Goal: Information Seeking & Learning: Learn about a topic

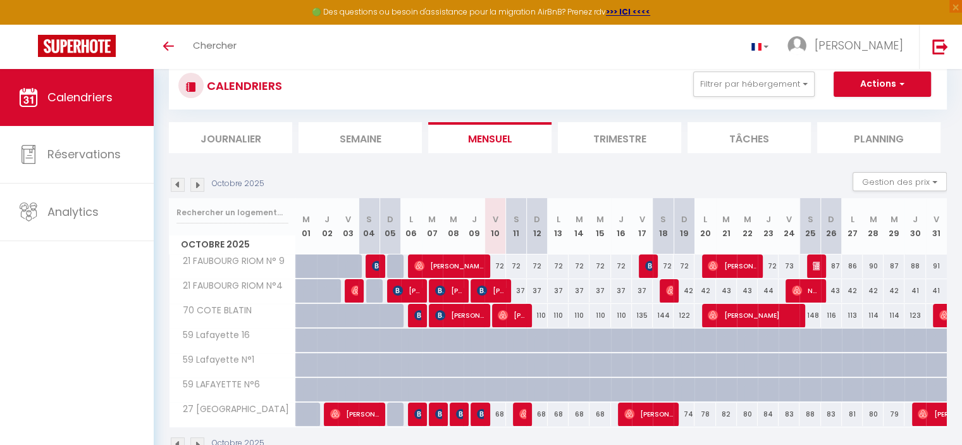
scroll to position [63, 0]
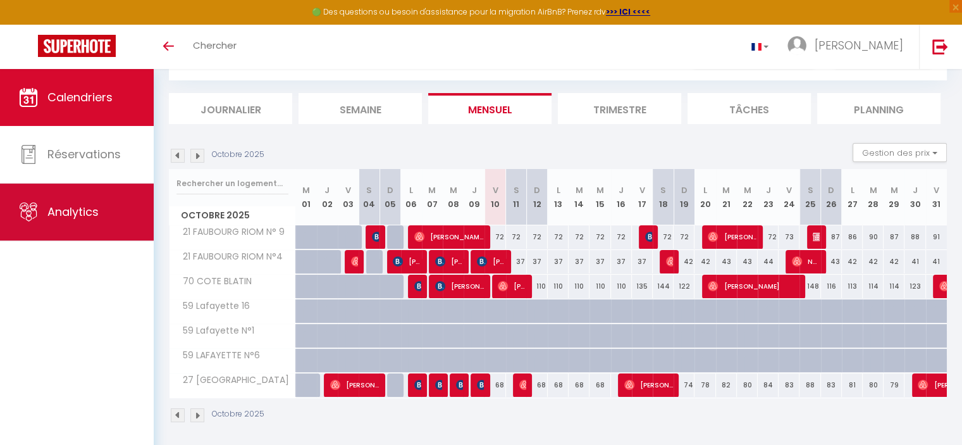
click at [26, 203] on icon at bounding box center [28, 211] width 19 height 19
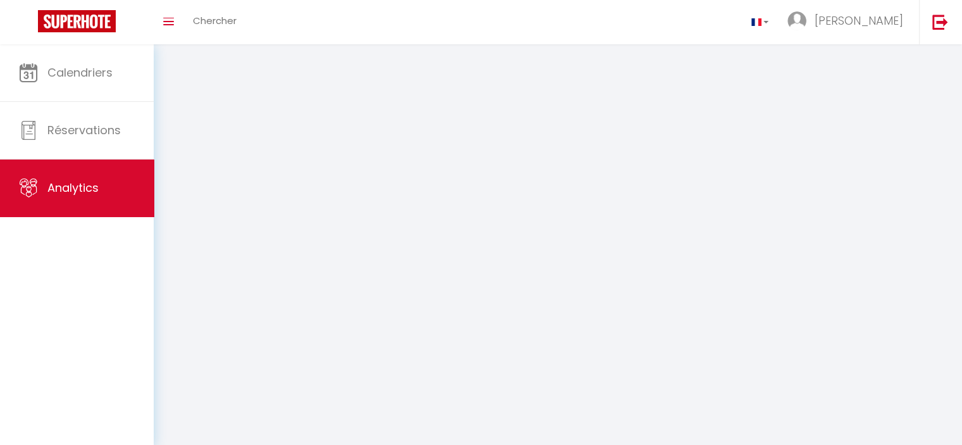
select select "2025"
select select "10"
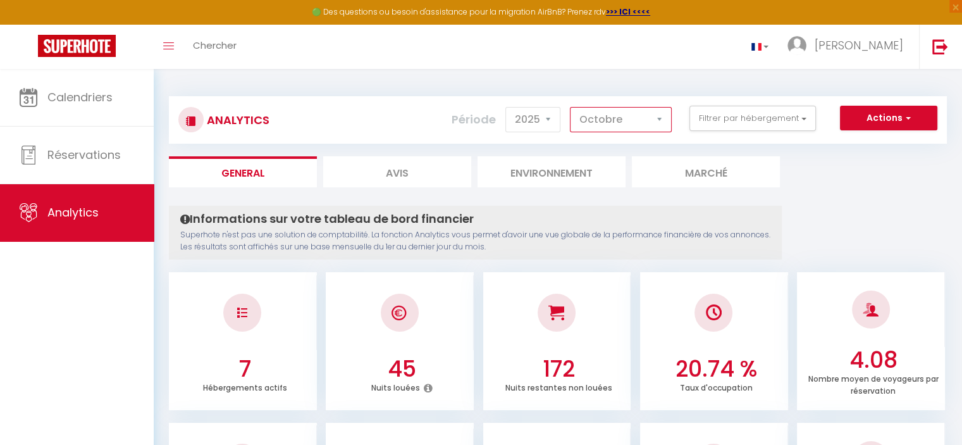
click at [621, 127] on select "[PERSON_NAME] Mars [PERSON_NAME] Juin Juillet Août Septembre Octobre Novembre D…" at bounding box center [621, 119] width 102 height 25
click at [774, 126] on button "Filtrer par hébergement" at bounding box center [753, 118] width 127 height 25
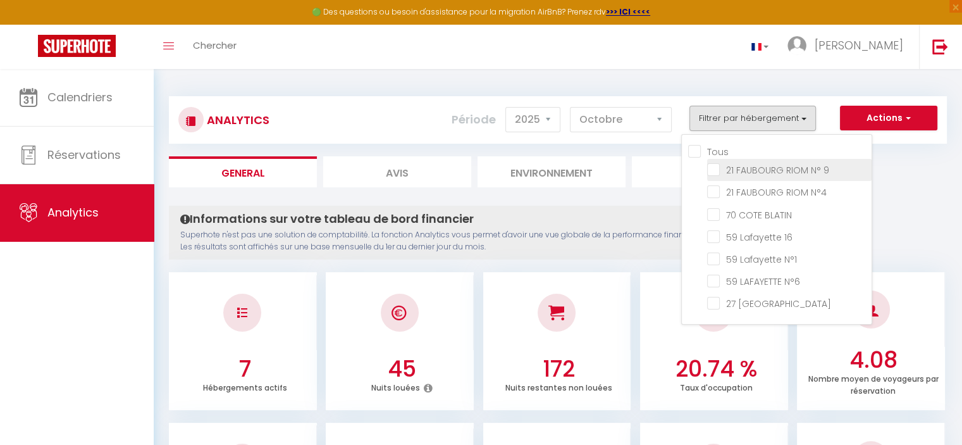
click at [762, 167] on 9 "checkbox" at bounding box center [789, 169] width 165 height 13
checkbox 9 "true"
checkbox N°4 "false"
checkbox BLATIN "false"
checkbox 16 "false"
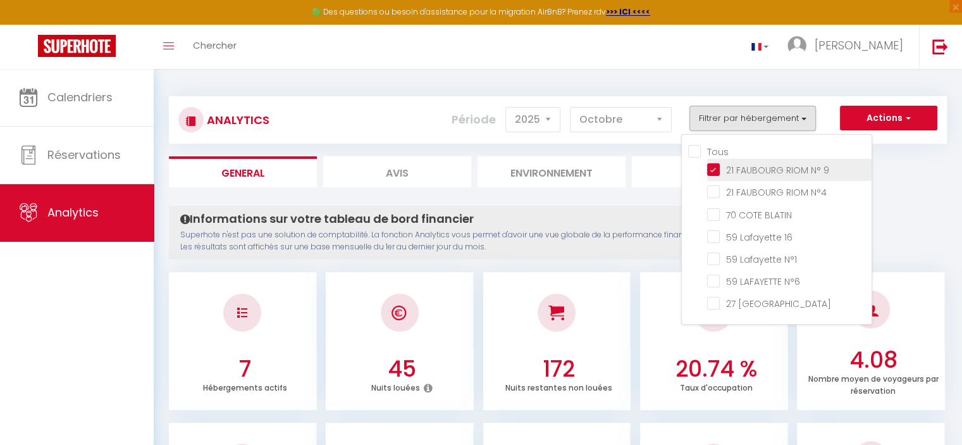
checkbox N°1 "false"
checkbox N°6 "false"
checkbox Languedoc "false"
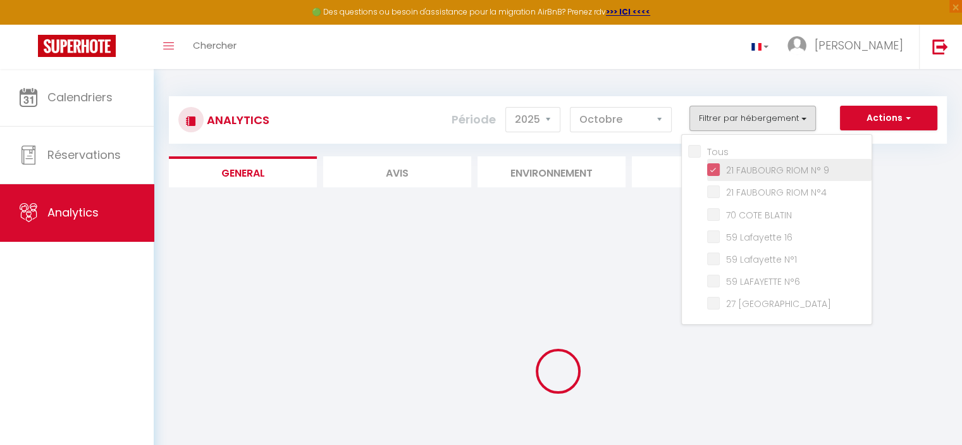
checkbox N°4 "false"
checkbox BLATIN "false"
checkbox 16 "false"
checkbox N°1 "false"
checkbox N°6 "false"
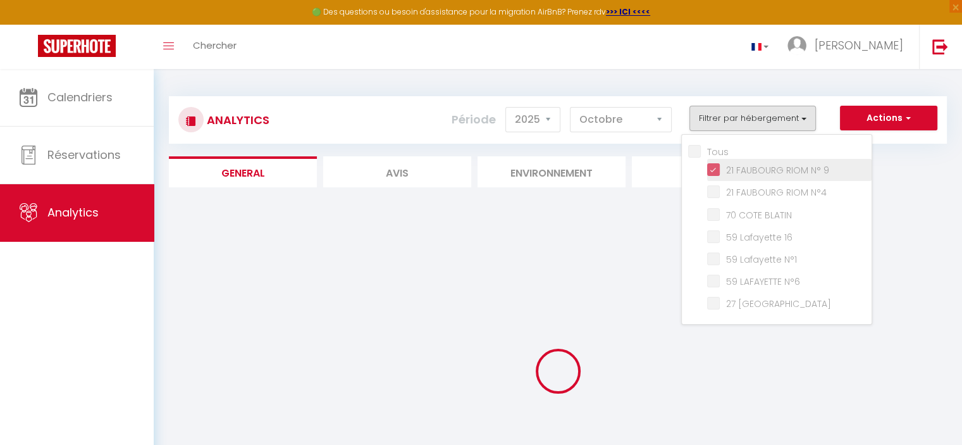
checkbox Languedoc "false"
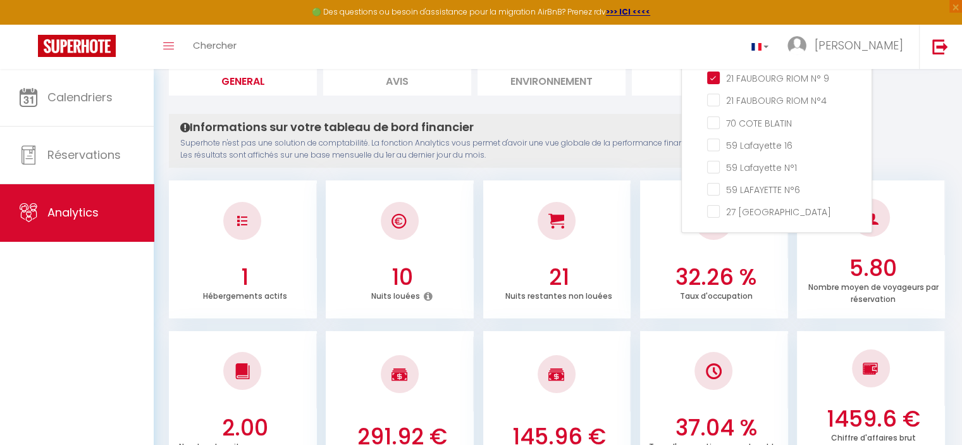
scroll to position [63, 0]
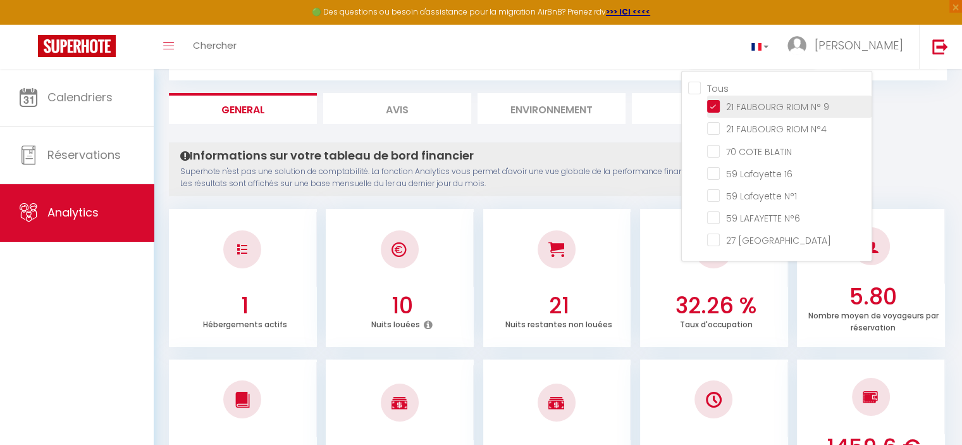
click at [747, 104] on 9 "checkbox" at bounding box center [789, 105] width 165 height 13
checkbox 9 "false"
checkbox N°4 "false"
checkbox BLATIN "false"
checkbox 16 "false"
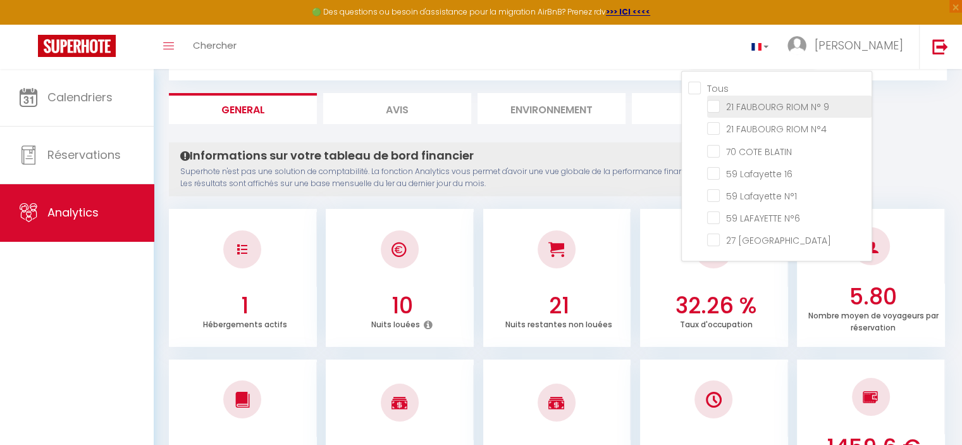
checkbox N°1 "false"
checkbox N°6 "false"
checkbox Languedoc "false"
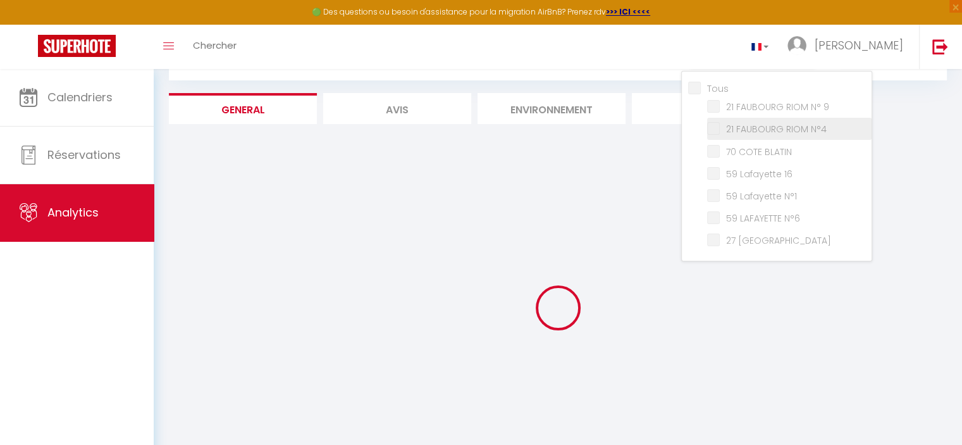
checkbox N°4 "false"
checkbox BLATIN "false"
checkbox 16 "false"
checkbox N°1 "false"
checkbox N°6 "false"
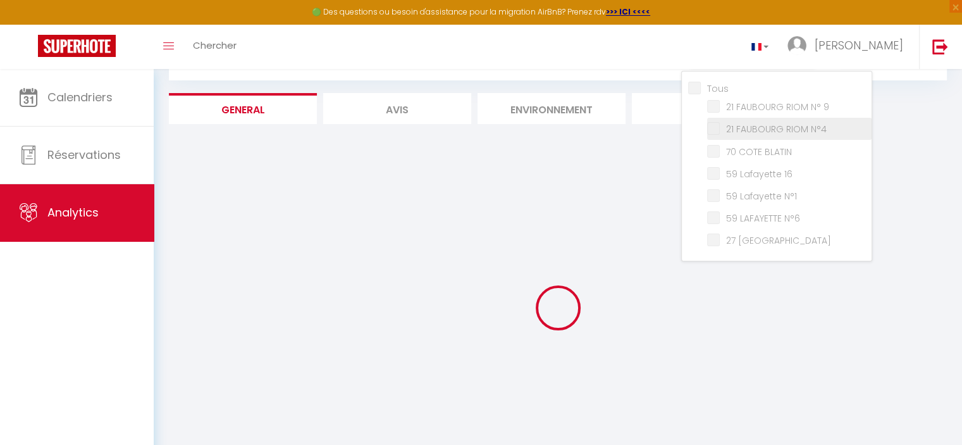
checkbox Languedoc "false"
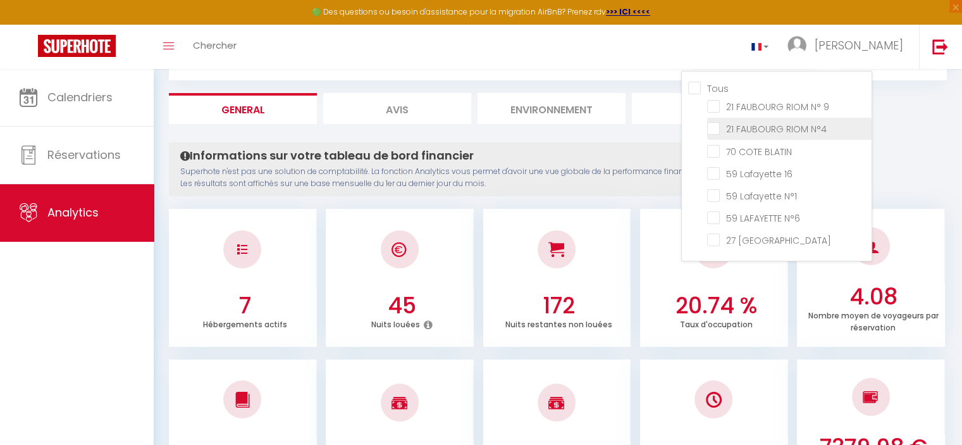
click at [749, 130] on N°4 "checkbox" at bounding box center [789, 127] width 165 height 13
checkbox N°4 "true"
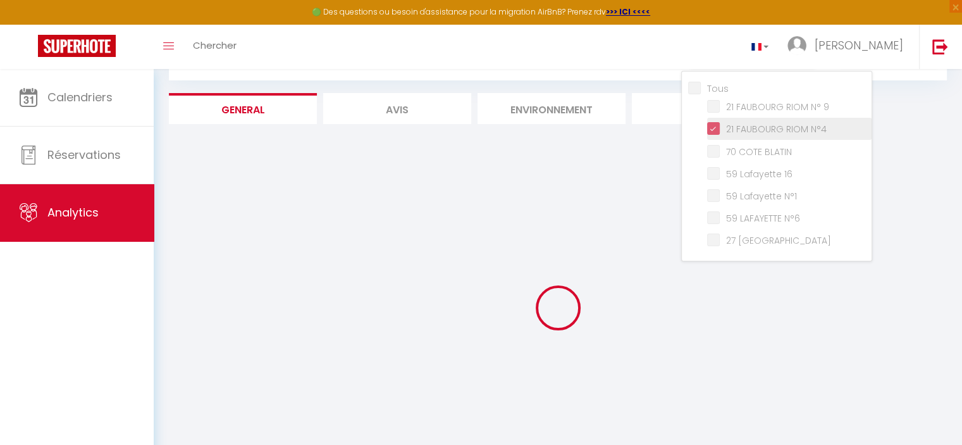
checkbox BLATIN "false"
checkbox 16 "false"
checkbox N°1 "false"
checkbox N°6 "false"
checkbox Languedoc "false"
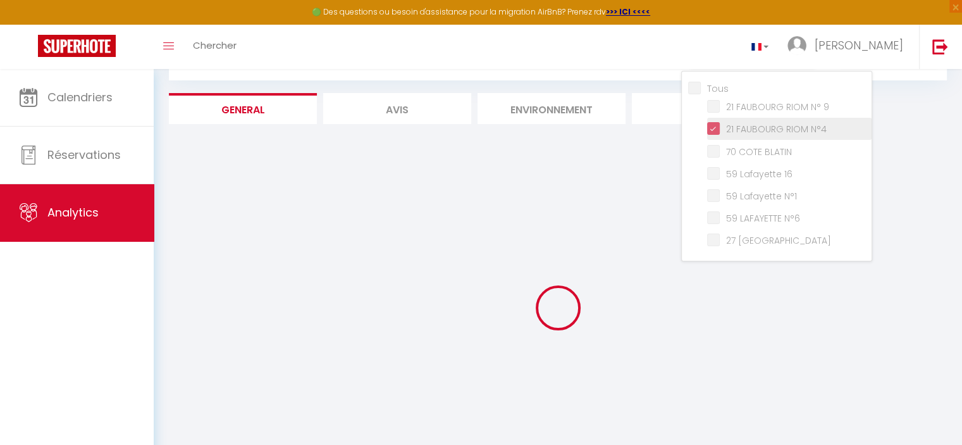
checkbox BLATIN "false"
checkbox 16 "false"
checkbox N°1 "false"
checkbox N°6 "false"
checkbox Languedoc "false"
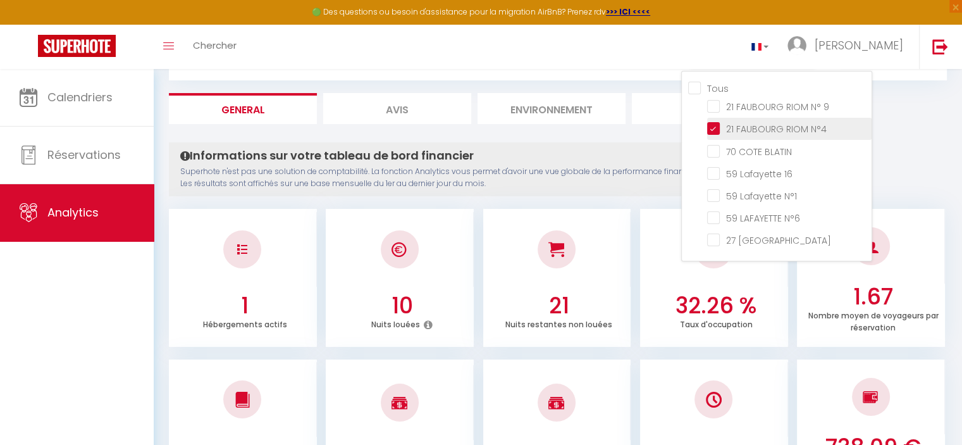
click at [754, 127] on N°4 "checkbox" at bounding box center [789, 127] width 165 height 13
checkbox N°4 "false"
checkbox BLATIN "false"
checkbox 16 "false"
checkbox N°1 "false"
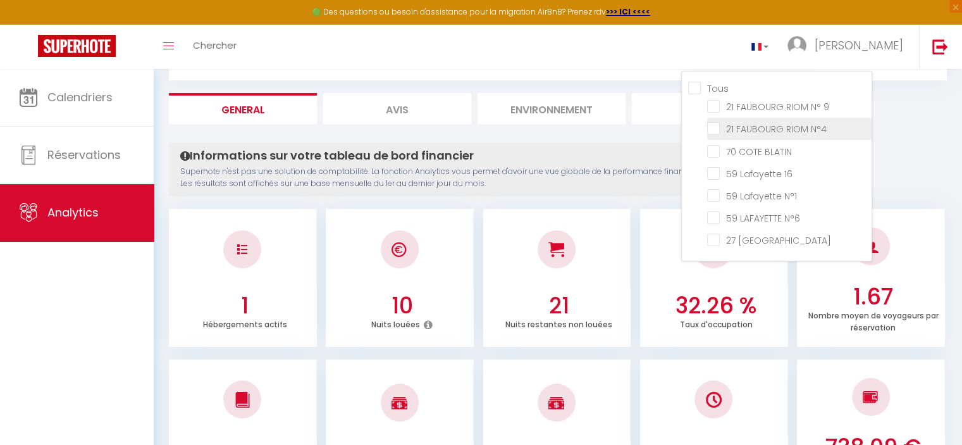
checkbox N°6 "false"
checkbox Languedoc "false"
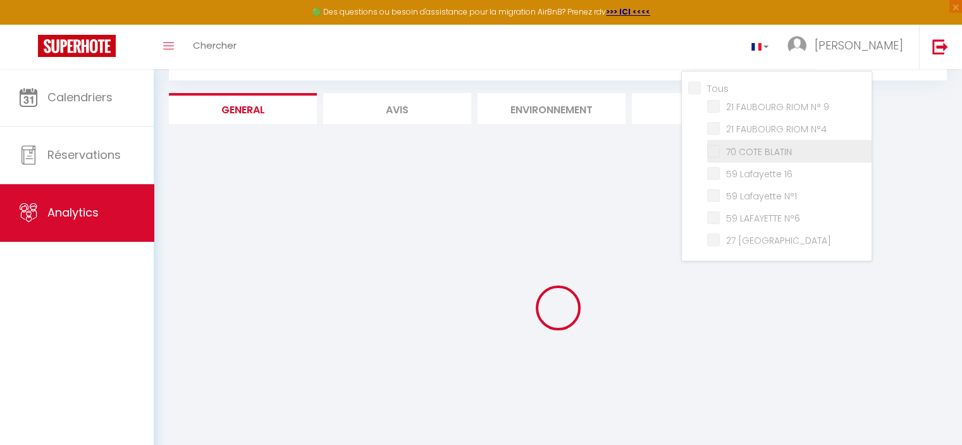
checkbox BLATIN "false"
checkbox 16 "false"
checkbox N°1 "false"
checkbox N°6 "false"
checkbox Languedoc "false"
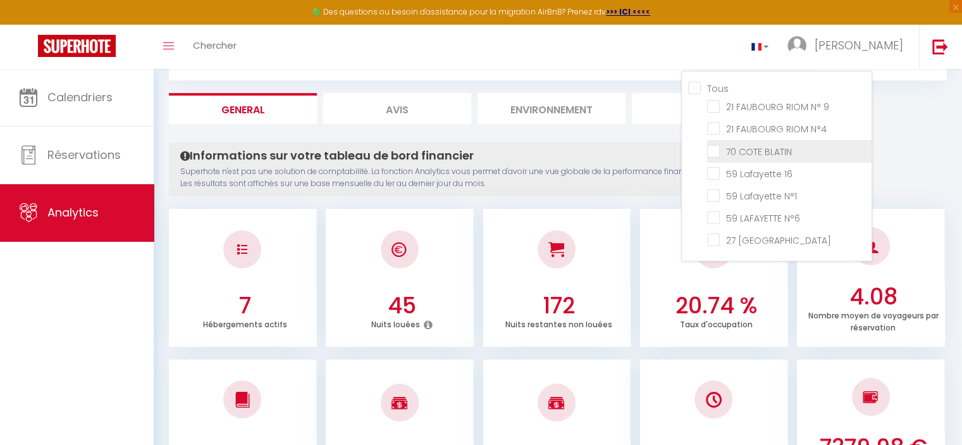
click at [759, 144] on BLATIN "checkbox" at bounding box center [789, 150] width 165 height 13
checkbox BLATIN "true"
checkbox 16 "false"
checkbox N°1 "false"
checkbox N°6 "false"
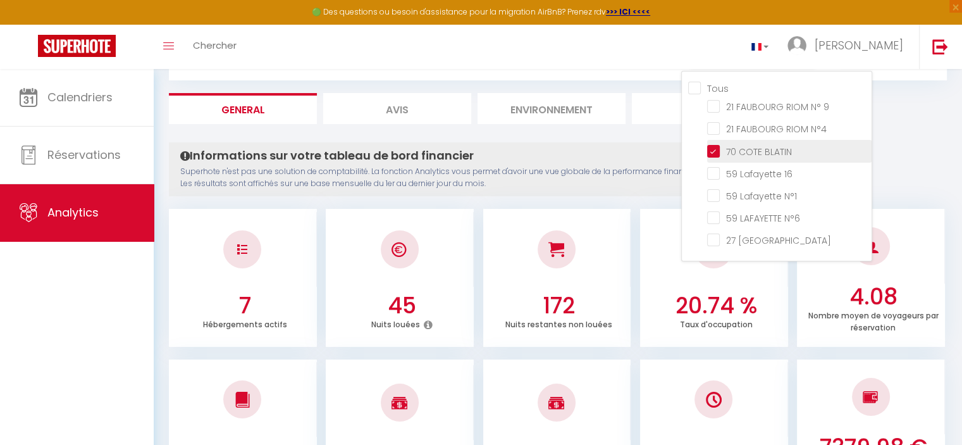
checkbox Languedoc "false"
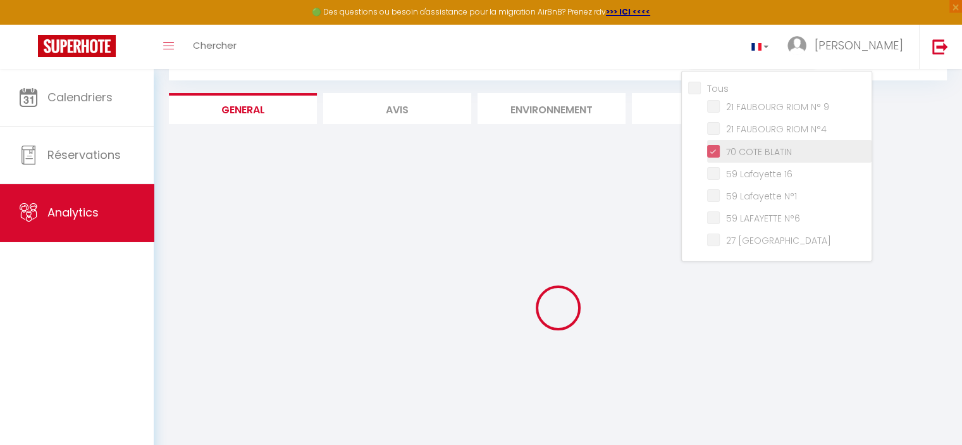
checkbox 16 "false"
checkbox N°1 "false"
checkbox N°6 "false"
checkbox Languedoc "false"
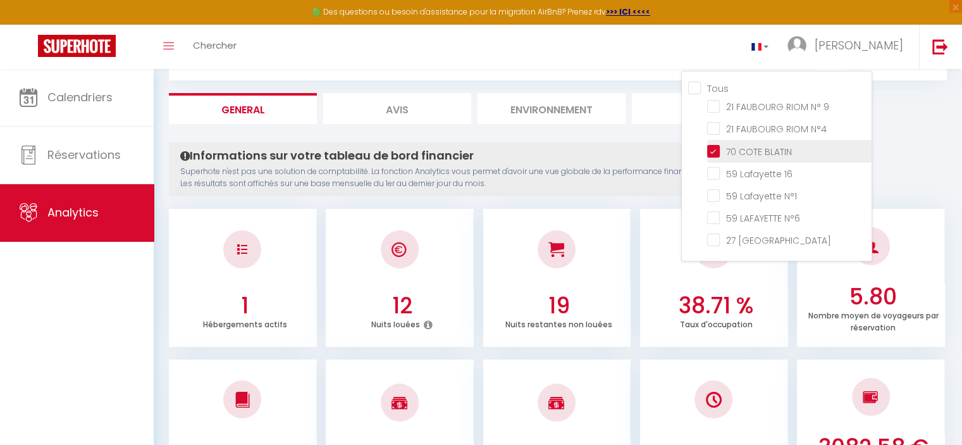
click at [756, 144] on BLATIN "checkbox" at bounding box center [789, 150] width 165 height 13
checkbox BLATIN "false"
checkbox 16 "false"
checkbox N°1 "false"
checkbox N°6 "false"
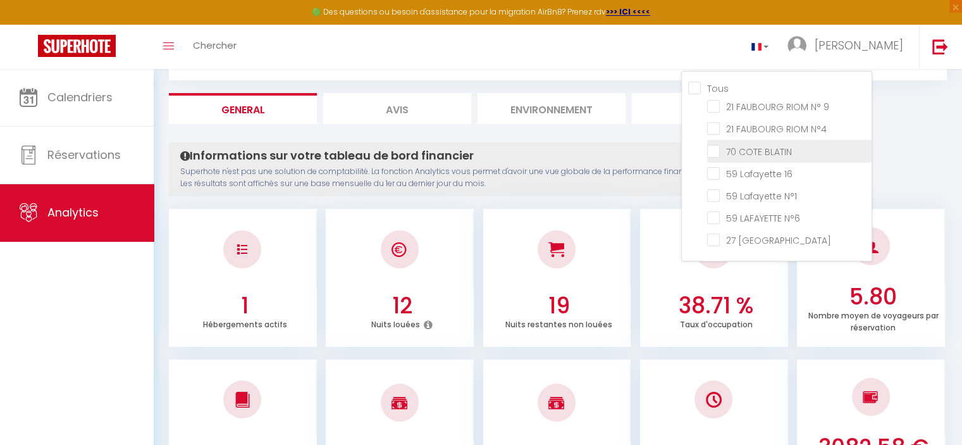
checkbox Languedoc "false"
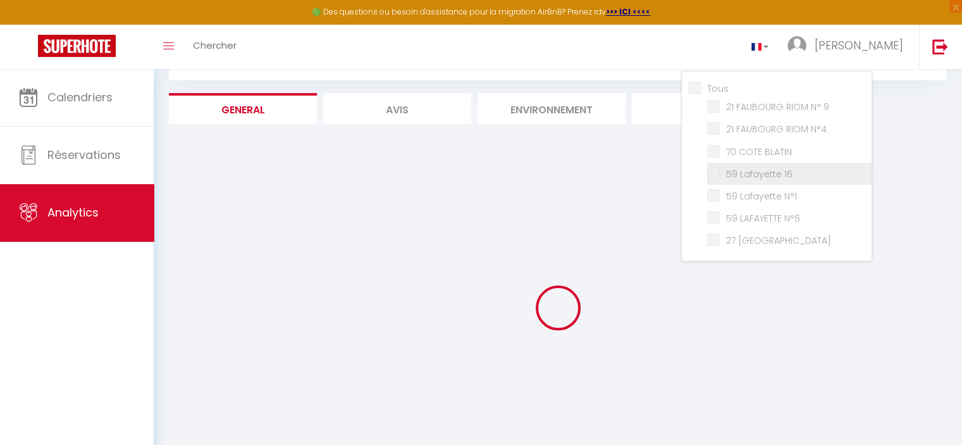
checkbox 16 "false"
checkbox N°1 "false"
checkbox N°6 "false"
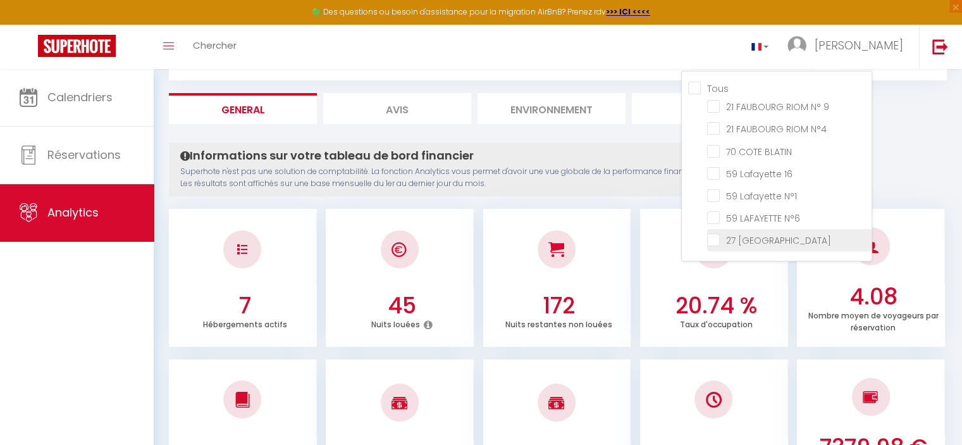
click at [751, 242] on label "27 [GEOGRAPHIC_DATA]" at bounding box center [775, 241] width 111 height 14
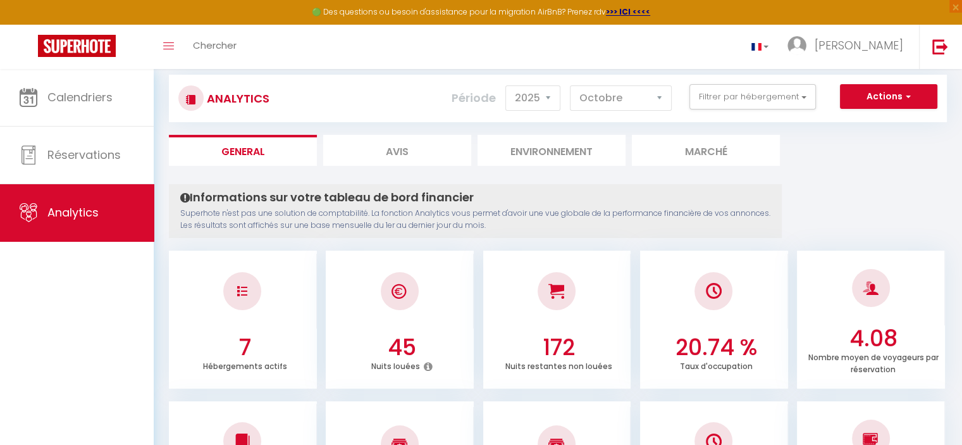
scroll to position [0, 0]
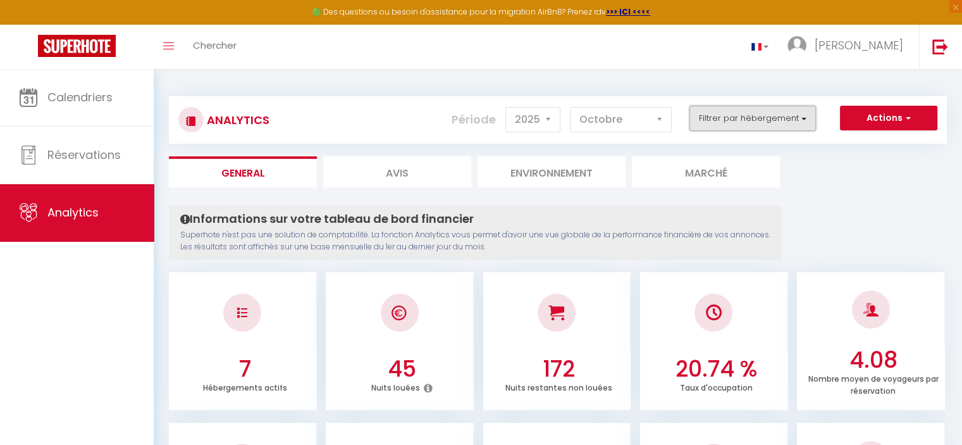
click at [759, 123] on button "Filtrer par hébergement" at bounding box center [753, 118] width 127 height 25
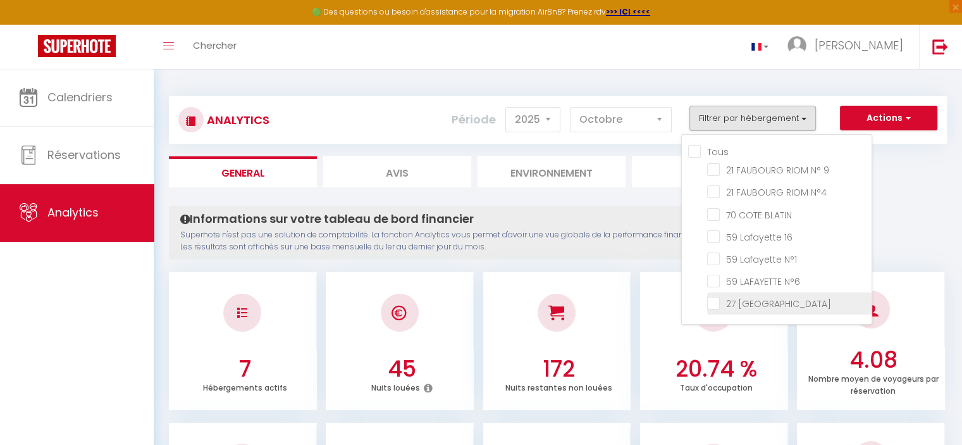
click at [737, 303] on Languedoc "checkbox" at bounding box center [789, 302] width 165 height 13
checkbox Languedoc "true"
checkbox 16 "false"
checkbox N°1 "false"
checkbox N°6 "false"
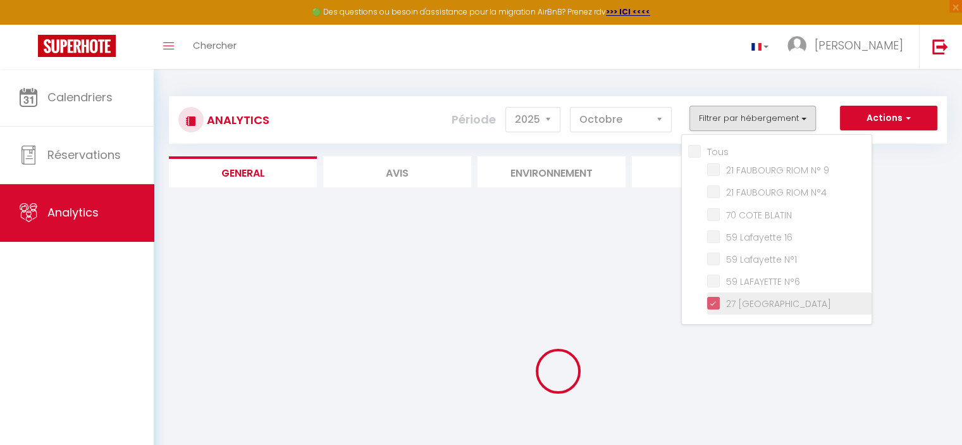
checkbox 16 "false"
checkbox N°1 "false"
checkbox N°6 "false"
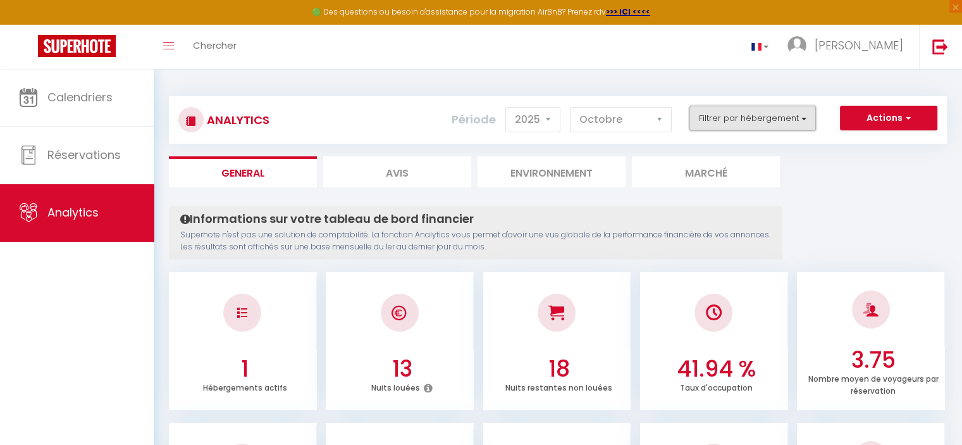
click at [769, 120] on button "Filtrer par hébergement" at bounding box center [753, 118] width 127 height 25
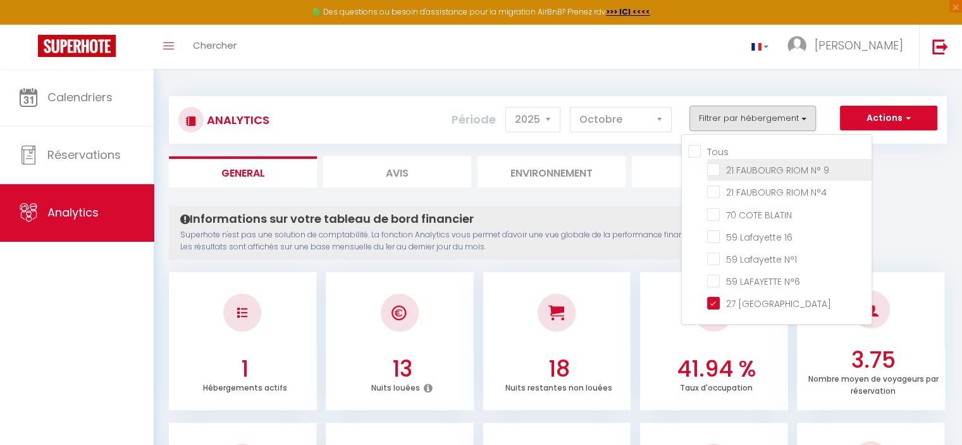
click at [718, 169] on 9 "checkbox" at bounding box center [789, 169] width 165 height 13
checkbox 9 "true"
checkbox 16 "false"
checkbox N°1 "false"
checkbox N°6 "false"
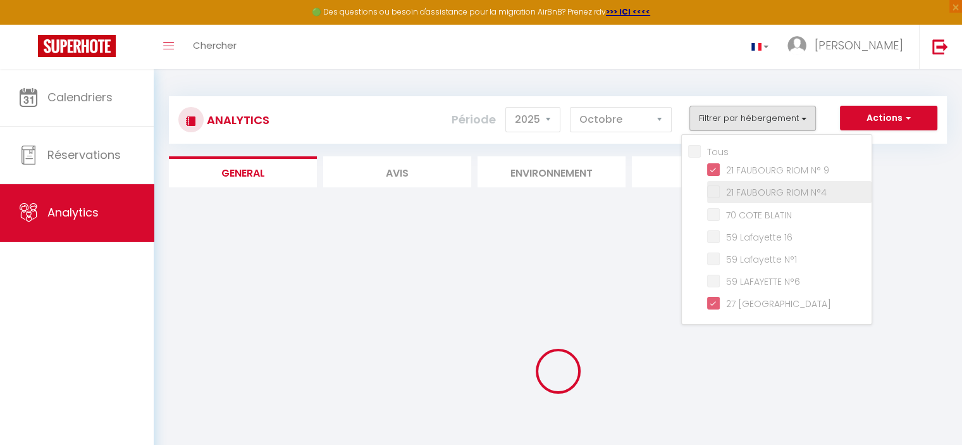
checkbox 16 "false"
checkbox N°1 "false"
checkbox N°6 "false"
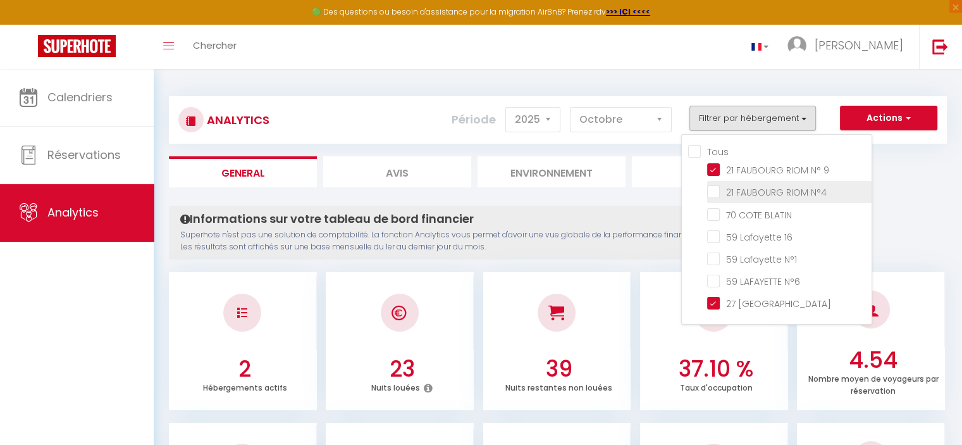
click at [718, 195] on N°4 "checkbox" at bounding box center [789, 191] width 165 height 13
checkbox N°4 "true"
checkbox 16 "false"
checkbox N°1 "false"
checkbox N°6 "false"
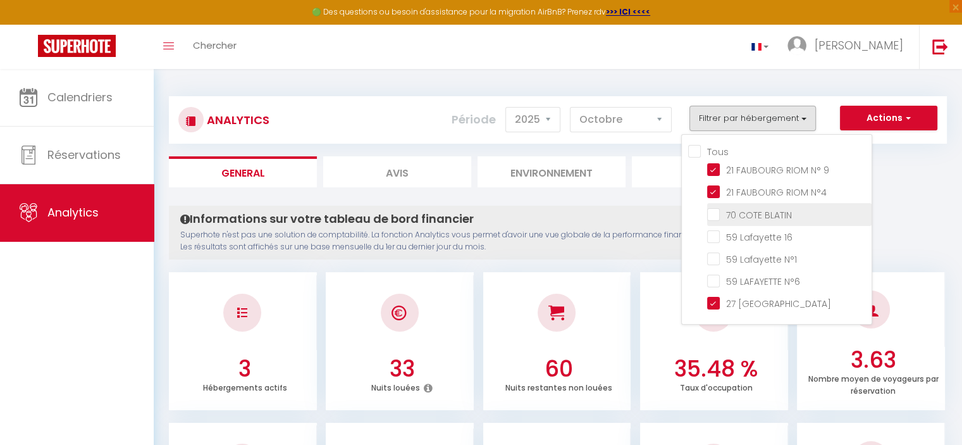
checkbox 16 "false"
checkbox N°1 "false"
checkbox N°6 "false"
click at [719, 216] on BLATIN "checkbox" at bounding box center [789, 213] width 165 height 13
checkbox BLATIN "true"
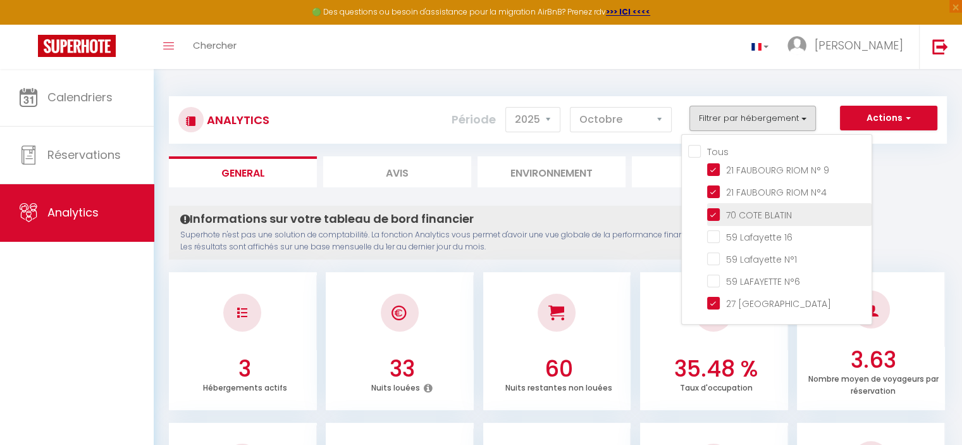
checkbox 16 "false"
checkbox N°1 "false"
checkbox N°6 "false"
checkbox 16 "false"
checkbox N°1 "false"
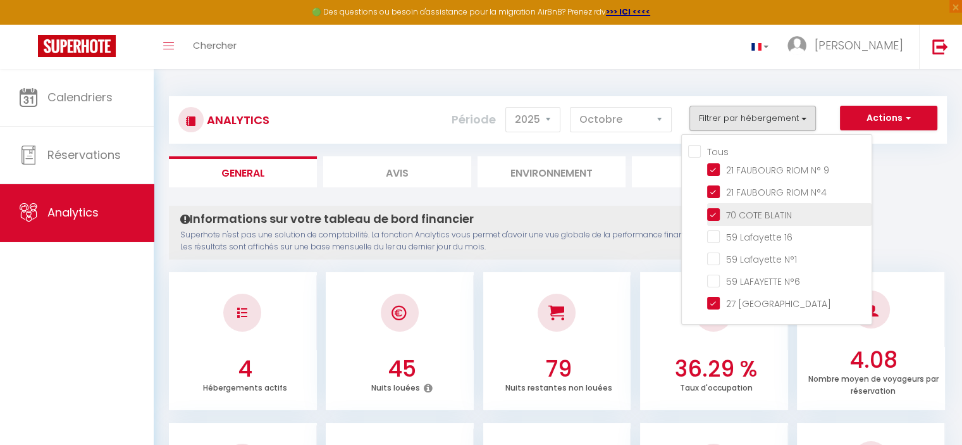
checkbox N°6 "false"
click at [714, 300] on Languedoc "checkbox" at bounding box center [789, 302] width 165 height 13
checkbox Languedoc "false"
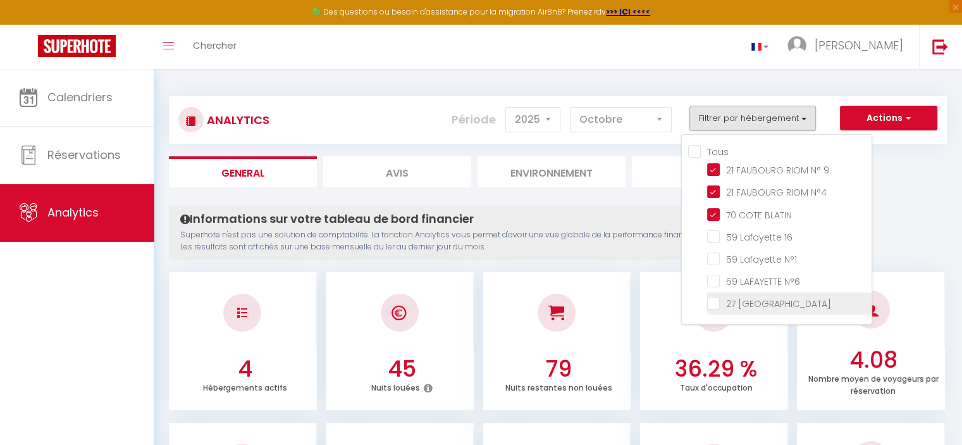
checkbox 16 "false"
checkbox N°1 "false"
checkbox N°6 "false"
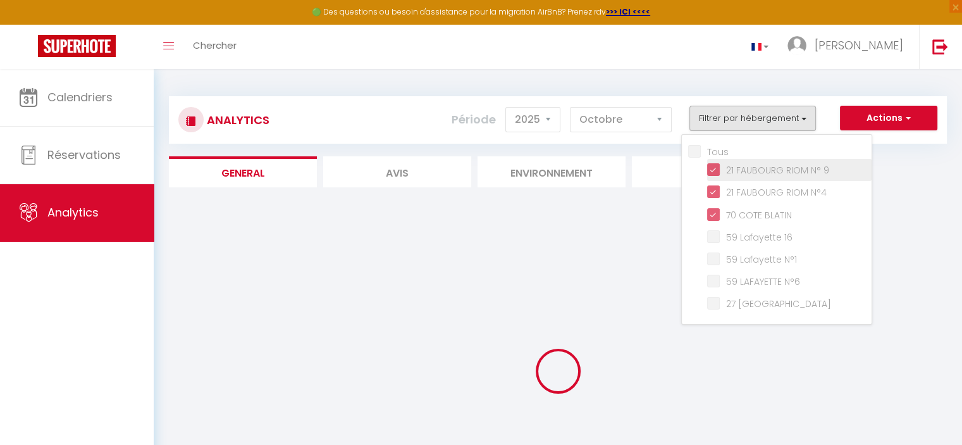
checkbox 16 "false"
checkbox N°1 "false"
checkbox N°6 "false"
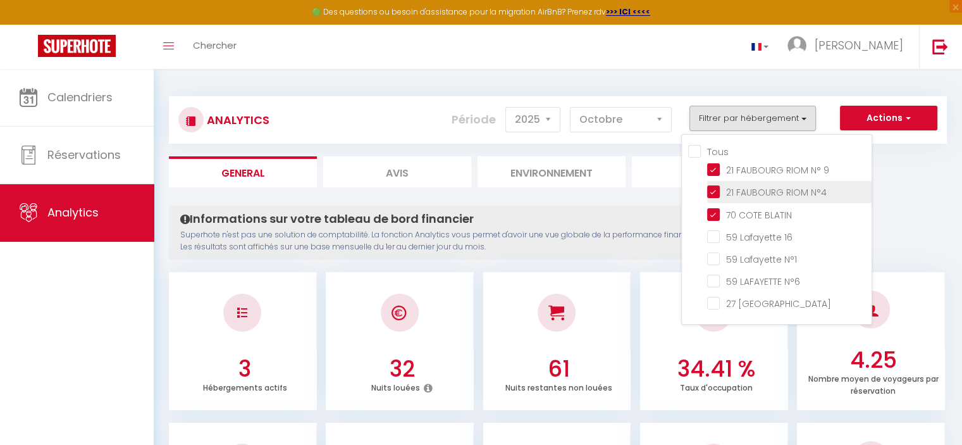
click at [718, 187] on N°4 "checkbox" at bounding box center [789, 191] width 165 height 13
checkbox N°4 "false"
checkbox 16 "false"
checkbox N°1 "false"
checkbox N°6 "false"
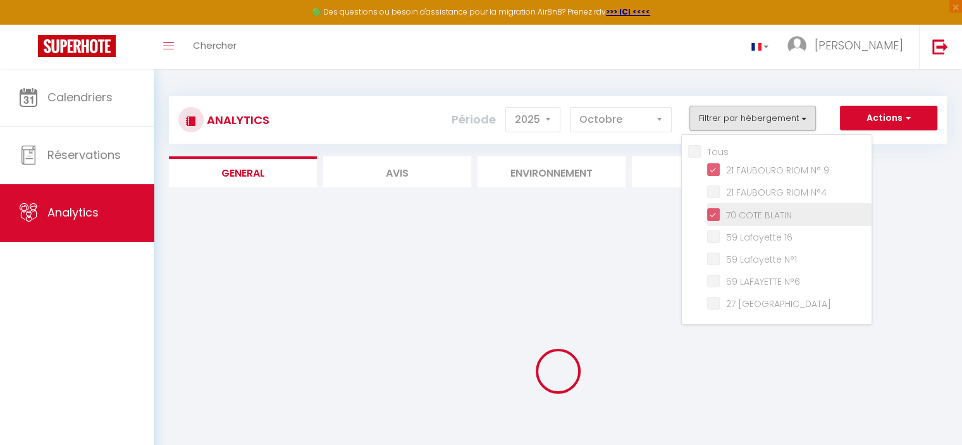
checkbox 16 "false"
checkbox N°1 "false"
checkbox N°6 "false"
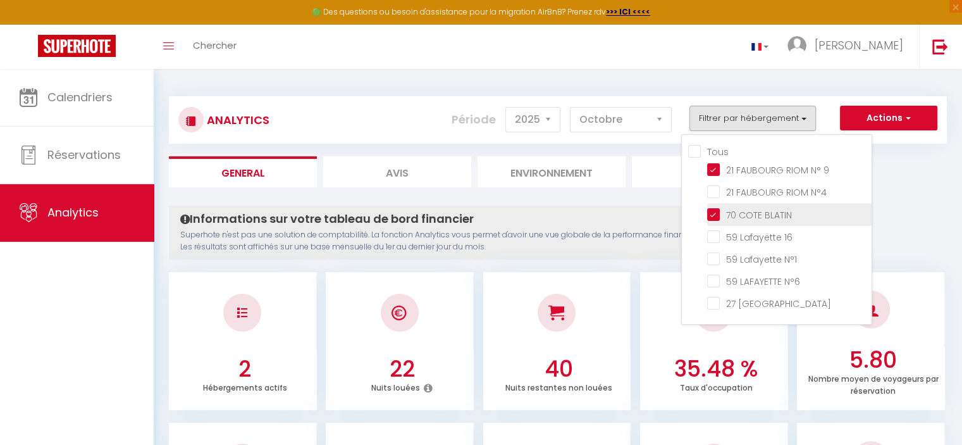
click at [716, 215] on BLATIN "checkbox" at bounding box center [789, 213] width 165 height 13
checkbox BLATIN "false"
checkbox 16 "false"
checkbox N°1 "false"
checkbox N°6 "false"
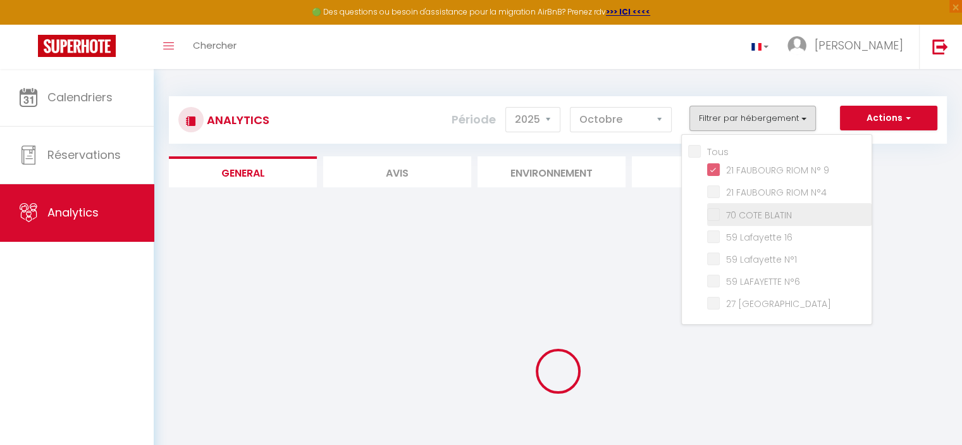
checkbox 16 "false"
checkbox N°1 "false"
checkbox N°6 "false"
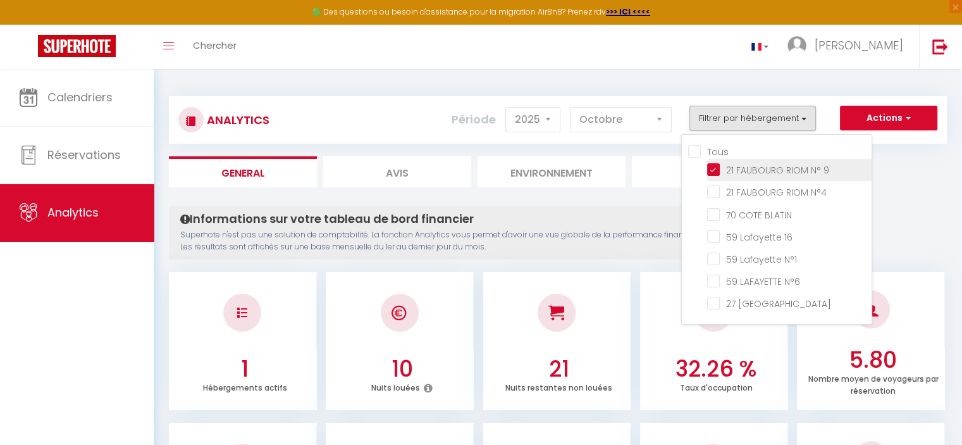
click at [712, 168] on 9 "checkbox" at bounding box center [789, 169] width 165 height 13
checkbox 9 "false"
checkbox 16 "false"
checkbox N°1 "false"
checkbox N°6 "false"
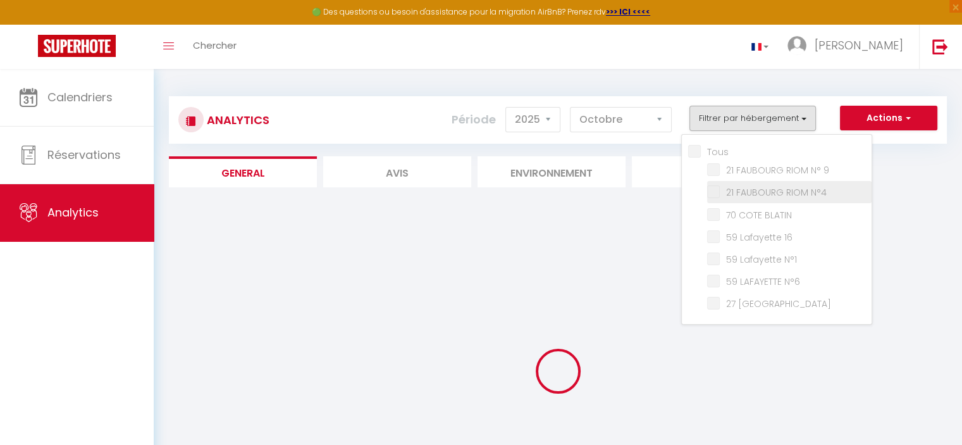
checkbox 16 "false"
checkbox N°1 "false"
checkbox N°6 "false"
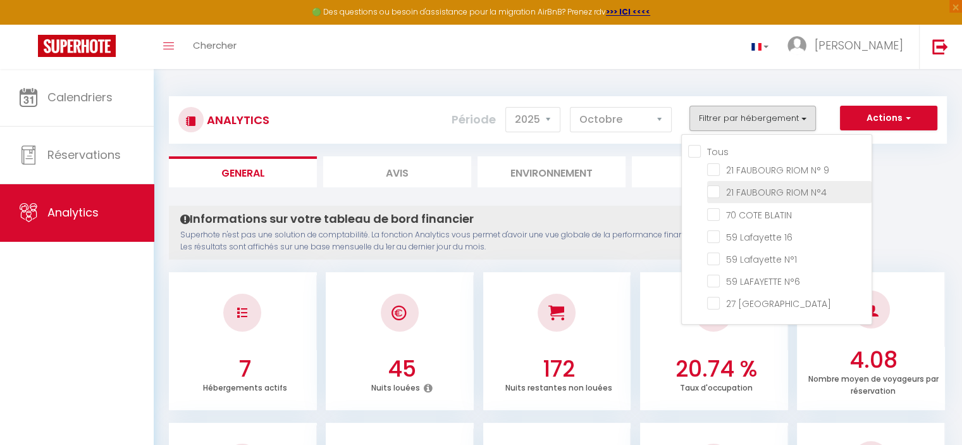
click at [716, 189] on N°4 "checkbox" at bounding box center [789, 191] width 165 height 13
checkbox N°4 "true"
checkbox 16 "false"
checkbox N°1 "false"
checkbox N°6 "false"
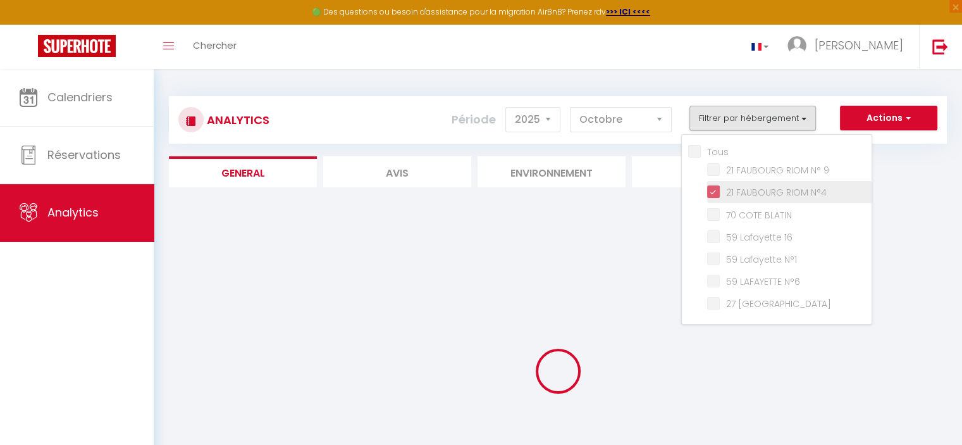
checkbox 16 "false"
checkbox N°1 "false"
checkbox N°6 "false"
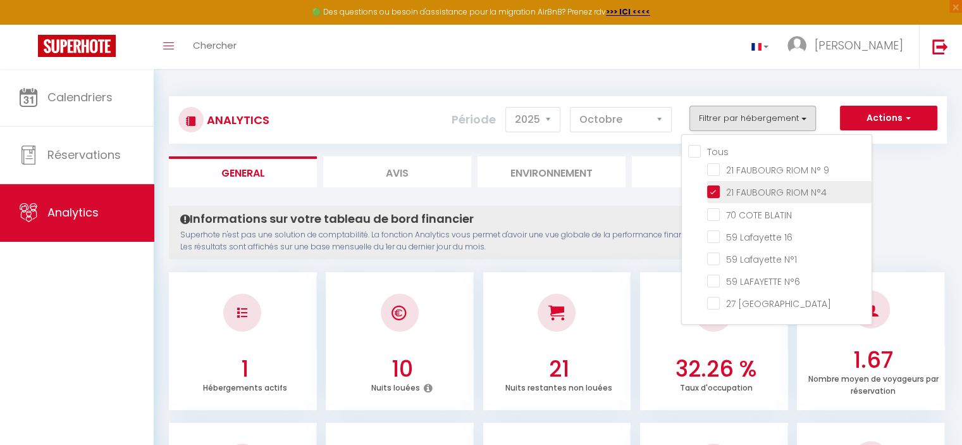
click at [716, 189] on N°4 "checkbox" at bounding box center [789, 191] width 165 height 13
checkbox N°4 "false"
checkbox 16 "false"
checkbox N°1 "false"
checkbox N°6 "false"
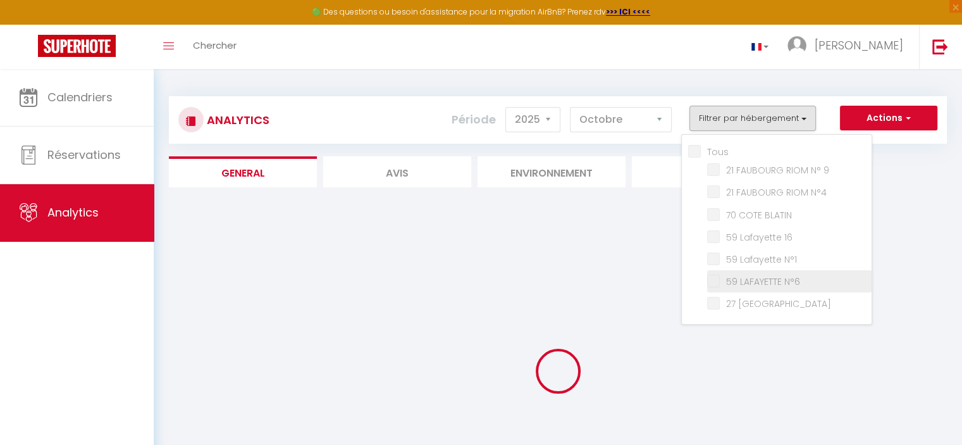
checkbox 16 "false"
checkbox N°1 "false"
checkbox N°6 "false"
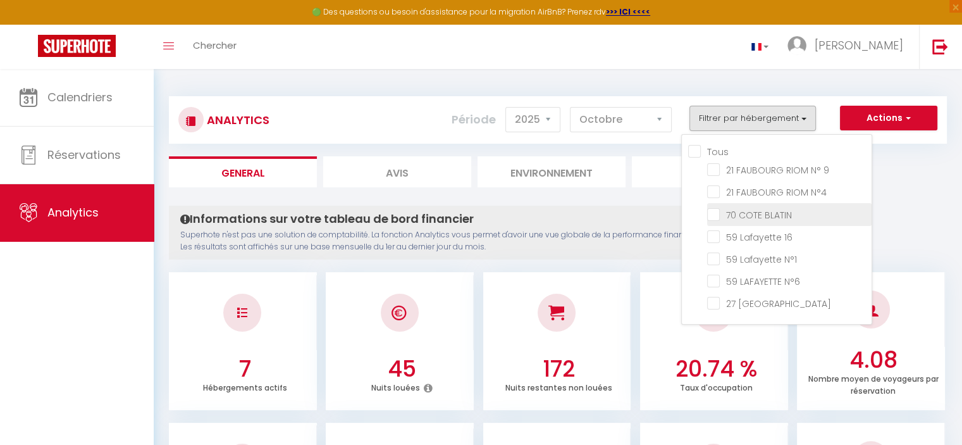
click at [716, 208] on BLATIN "checkbox" at bounding box center [789, 213] width 165 height 13
checkbox BLATIN "true"
checkbox 16 "false"
checkbox N°1 "false"
checkbox N°6 "false"
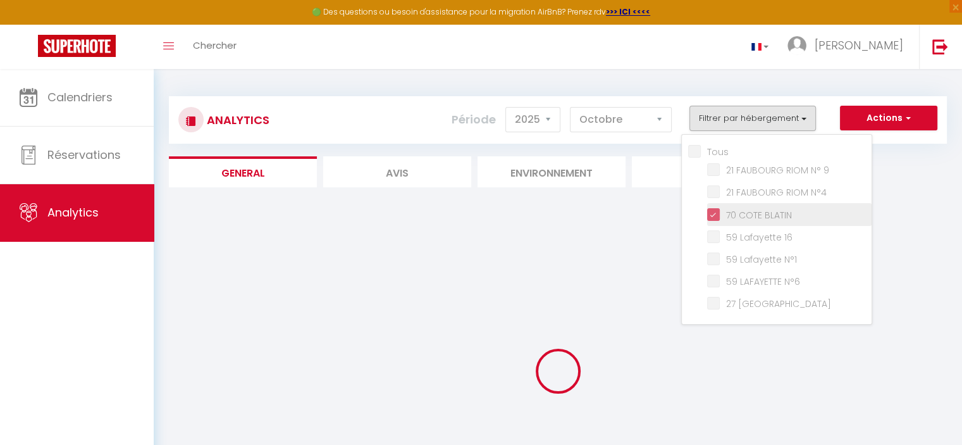
checkbox 16 "false"
checkbox N°1 "false"
checkbox N°6 "false"
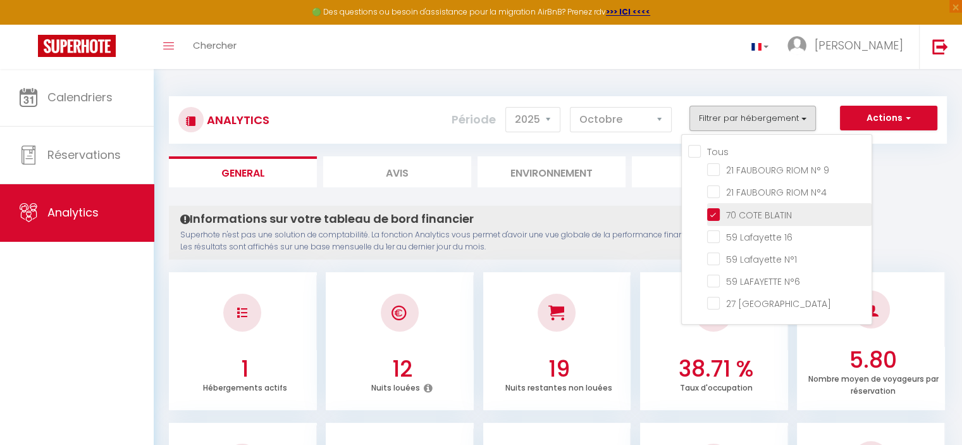
click at [716, 208] on BLATIN "checkbox" at bounding box center [789, 213] width 165 height 13
checkbox BLATIN "false"
checkbox 16 "false"
checkbox N°1 "false"
checkbox N°6 "false"
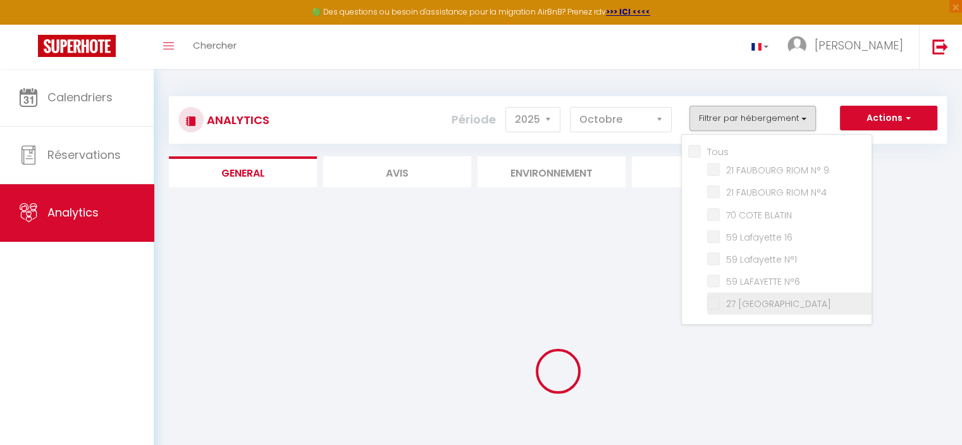
checkbox 16 "false"
checkbox N°1 "false"
checkbox N°6 "false"
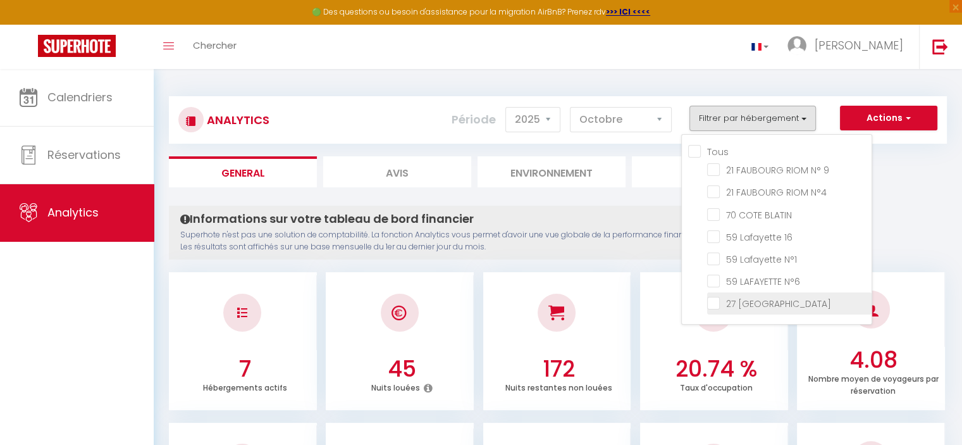
click at [716, 301] on Languedoc "checkbox" at bounding box center [789, 302] width 165 height 13
checkbox Languedoc "true"
checkbox 16 "false"
checkbox N°1 "false"
checkbox N°6 "false"
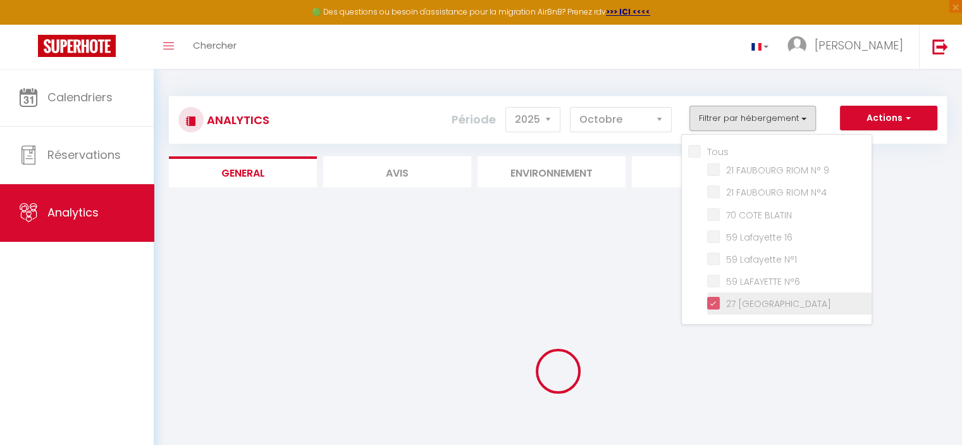
checkbox 16 "false"
checkbox N°1 "false"
checkbox N°6 "false"
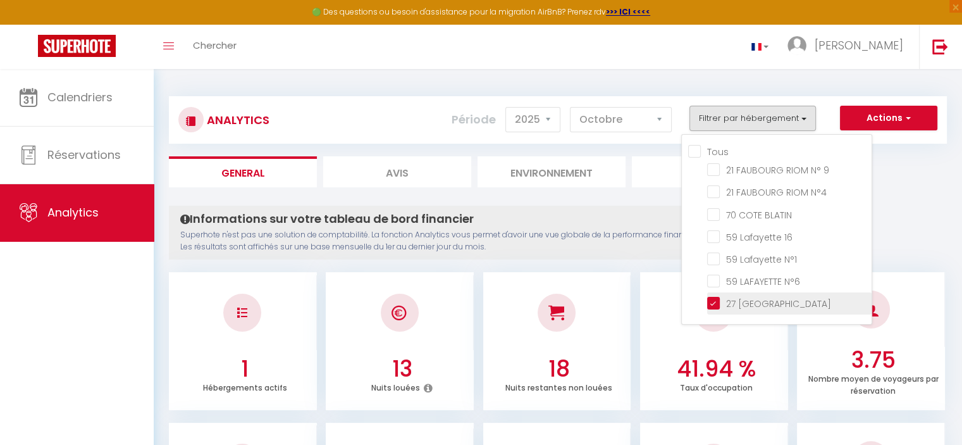
click at [716, 301] on Languedoc "checkbox" at bounding box center [789, 302] width 165 height 13
checkbox Languedoc "false"
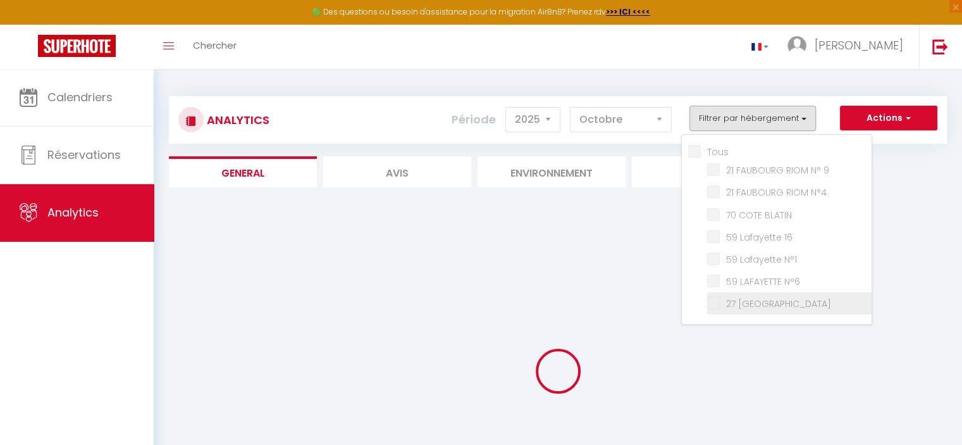
checkbox 16 "false"
checkbox N°1 "false"
checkbox N°6 "false"
checkbox 16 "false"
checkbox N°1 "false"
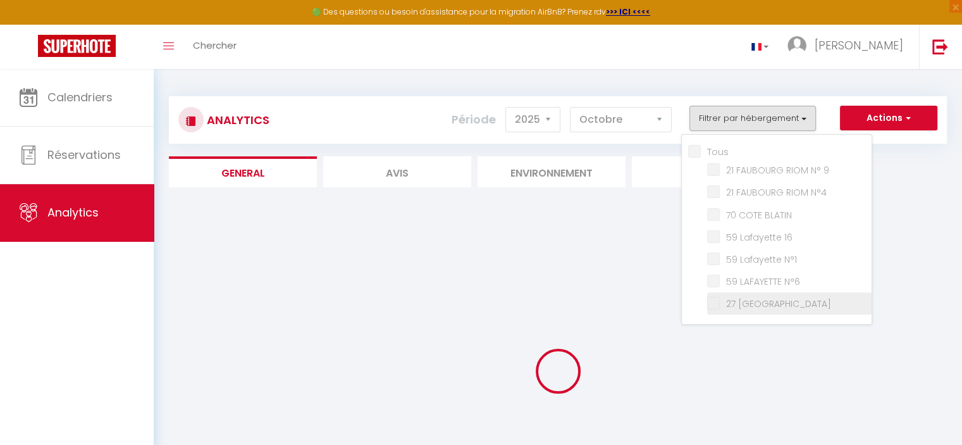
checkbox N°6 "false"
